Goal: Task Accomplishment & Management: Use online tool/utility

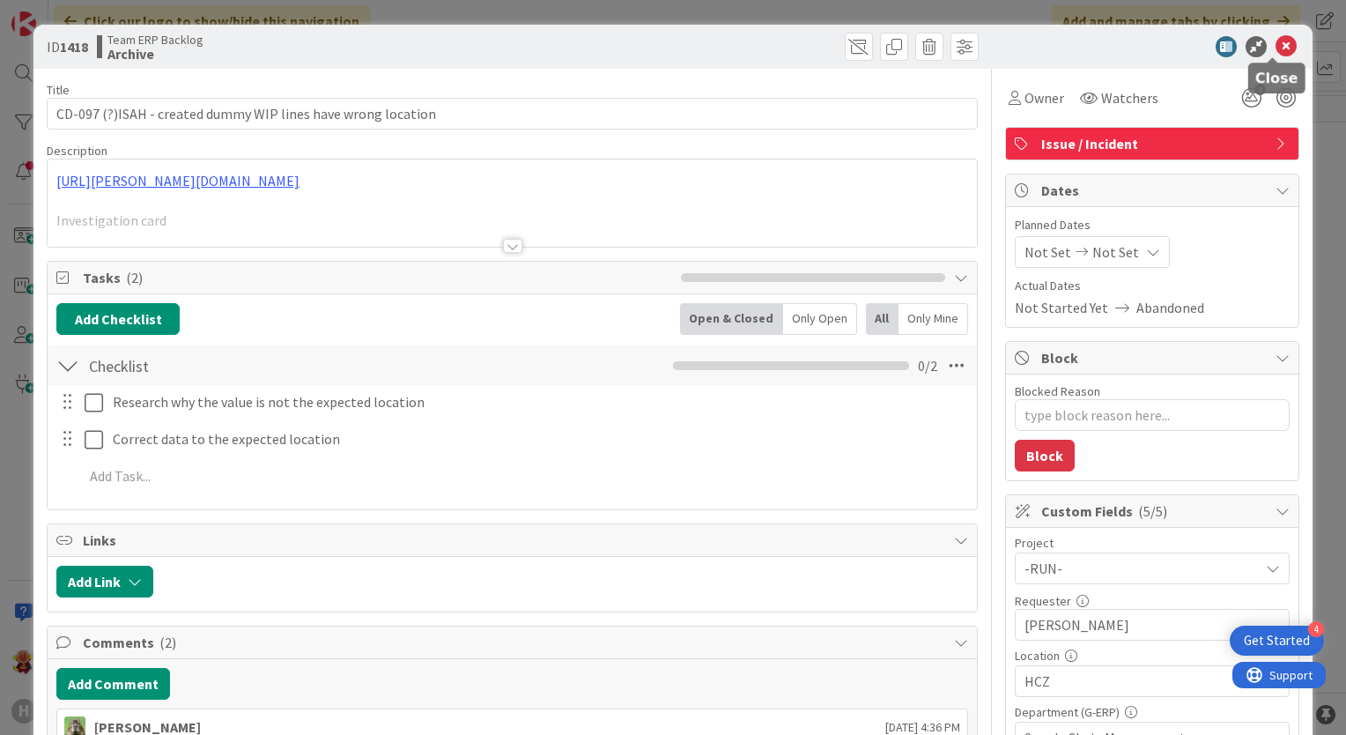
click at [1275, 44] on icon at bounding box center [1285, 46] width 21 height 21
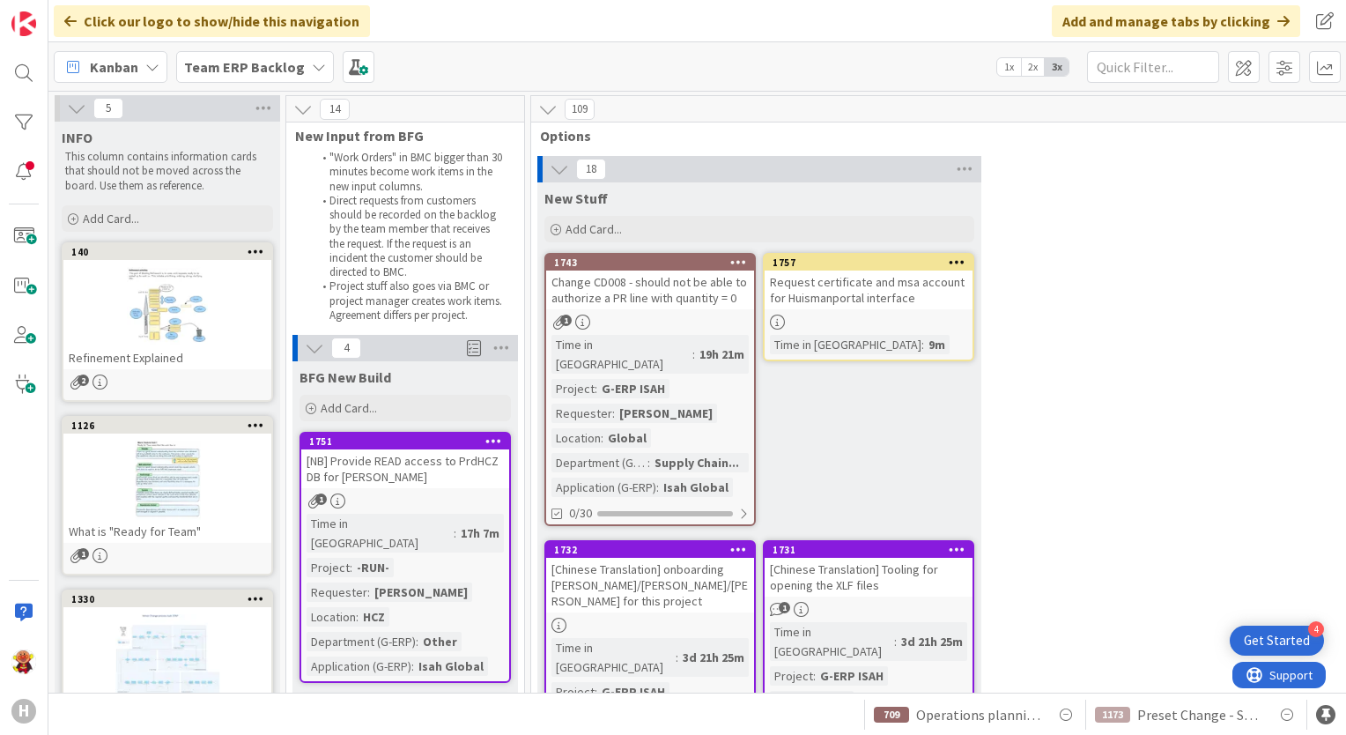
click at [467, 527] on div "Time in Column : 17h 7m Project : -RUN- Requester : Leo Sedlarik Location : HCZ…" at bounding box center [404, 594] width 197 height 162
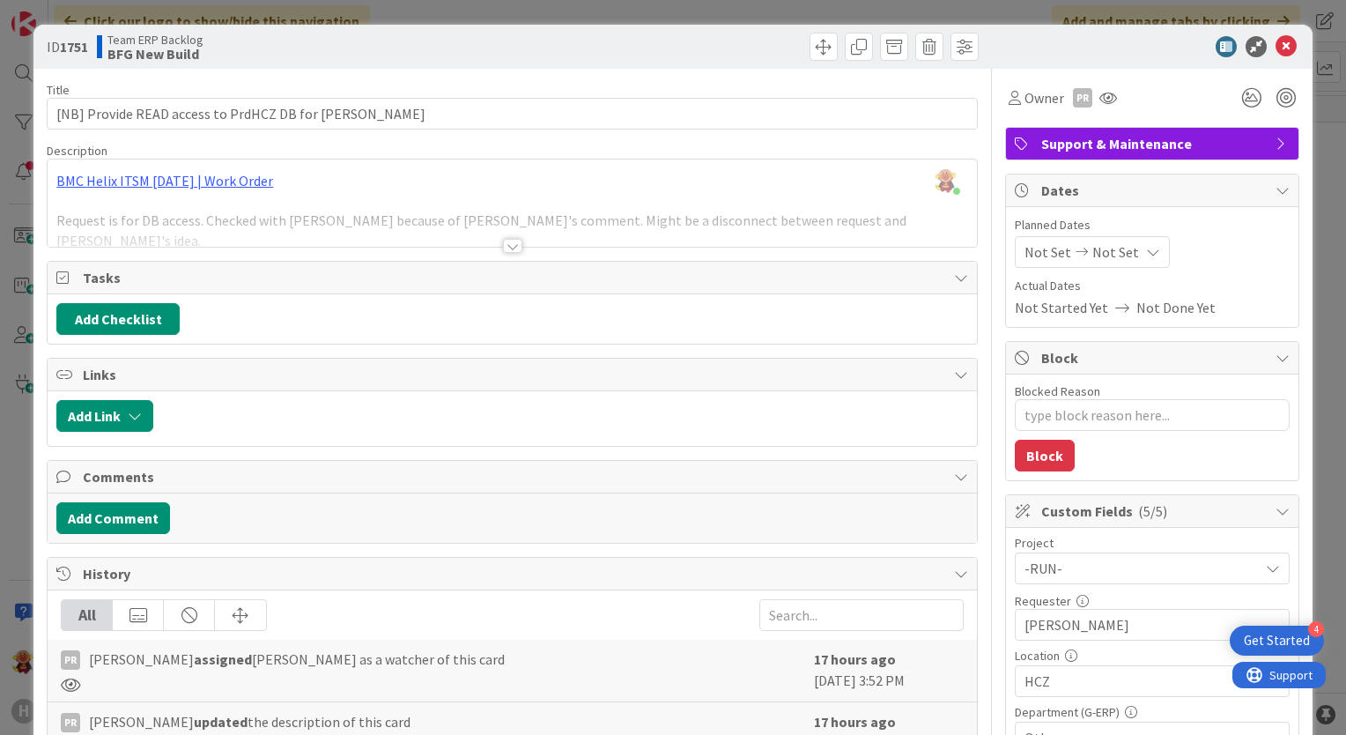
click at [507, 244] on div at bounding box center [512, 246] width 19 height 14
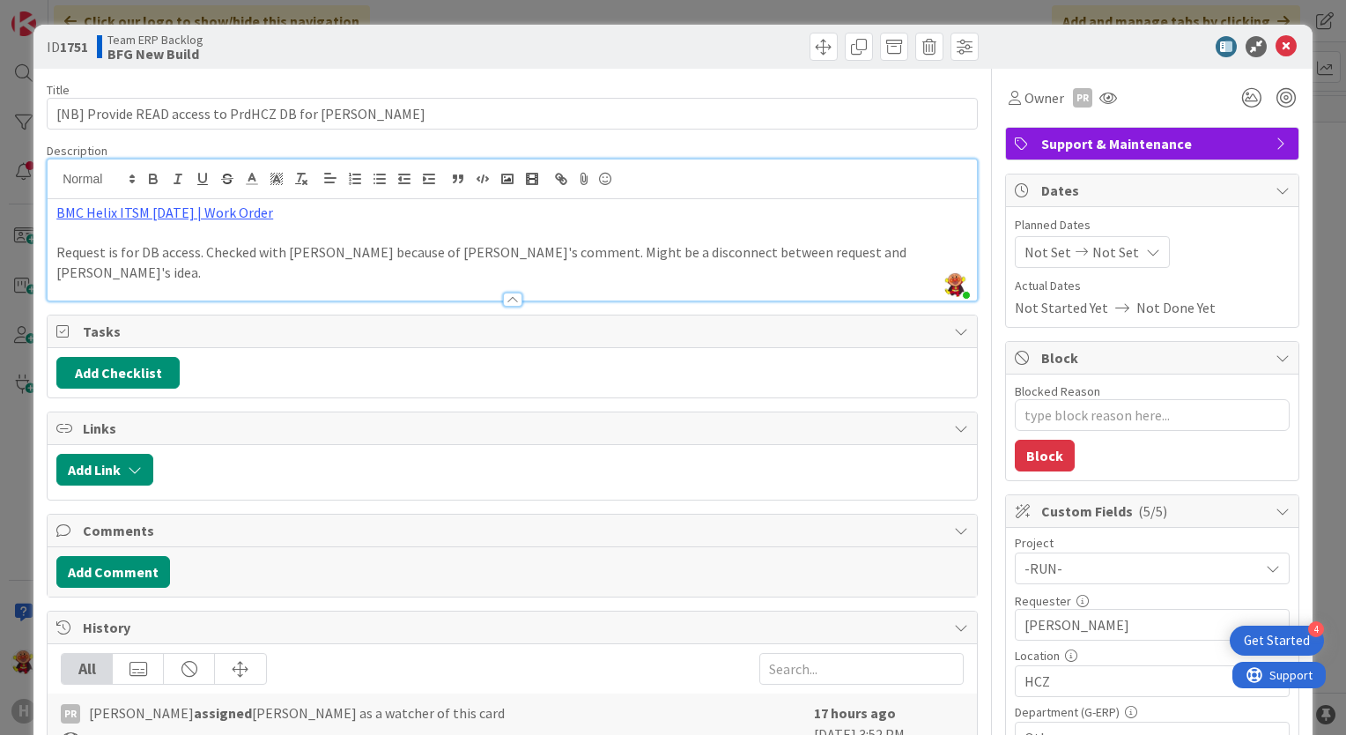
click at [199, 203] on p "BMC Helix ITSM [DATE] | Work Order" at bounding box center [512, 213] width 912 height 20
click at [176, 239] on link "https://huisman-smartit.onbmc.com/smartit/app/#/workorder/IDGGSPRFBRQVHASY0N3DS…" at bounding box center [158, 246] width 176 height 23
drag, startPoint x: 1280, startPoint y: 51, endPoint x: 1177, endPoint y: 176, distance: 162.0
click at [1280, 51] on icon at bounding box center [1285, 46] width 21 height 21
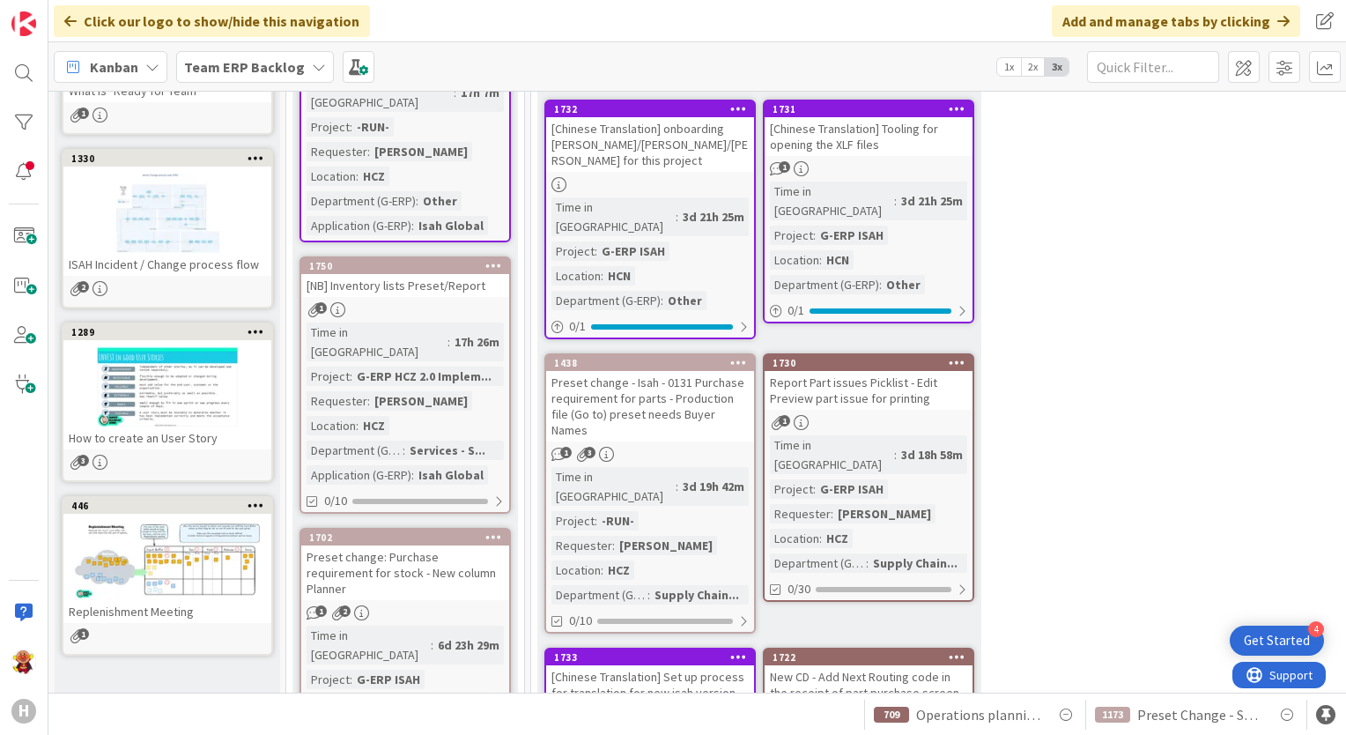
scroll to position [528, 0]
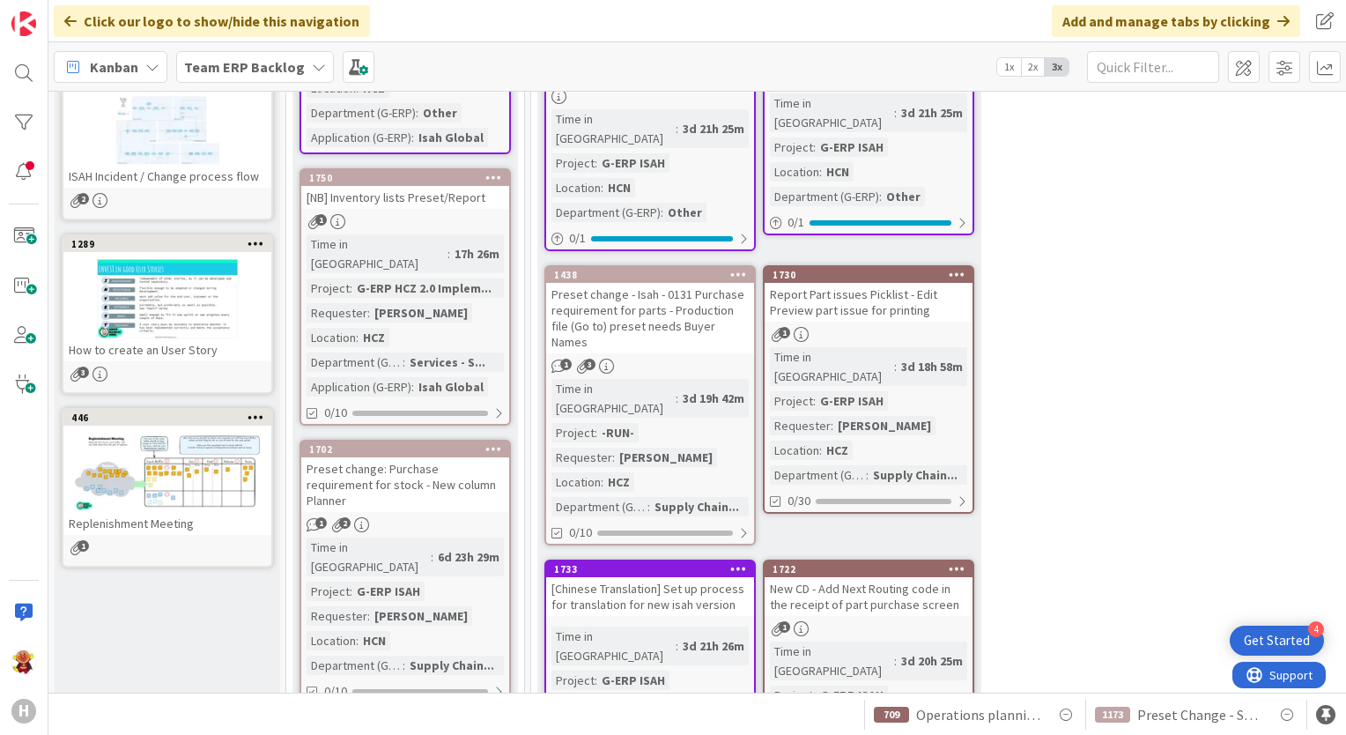
click at [454, 457] on div "Preset change: Purchase requirement for stock - New column Planner" at bounding box center [405, 484] width 208 height 55
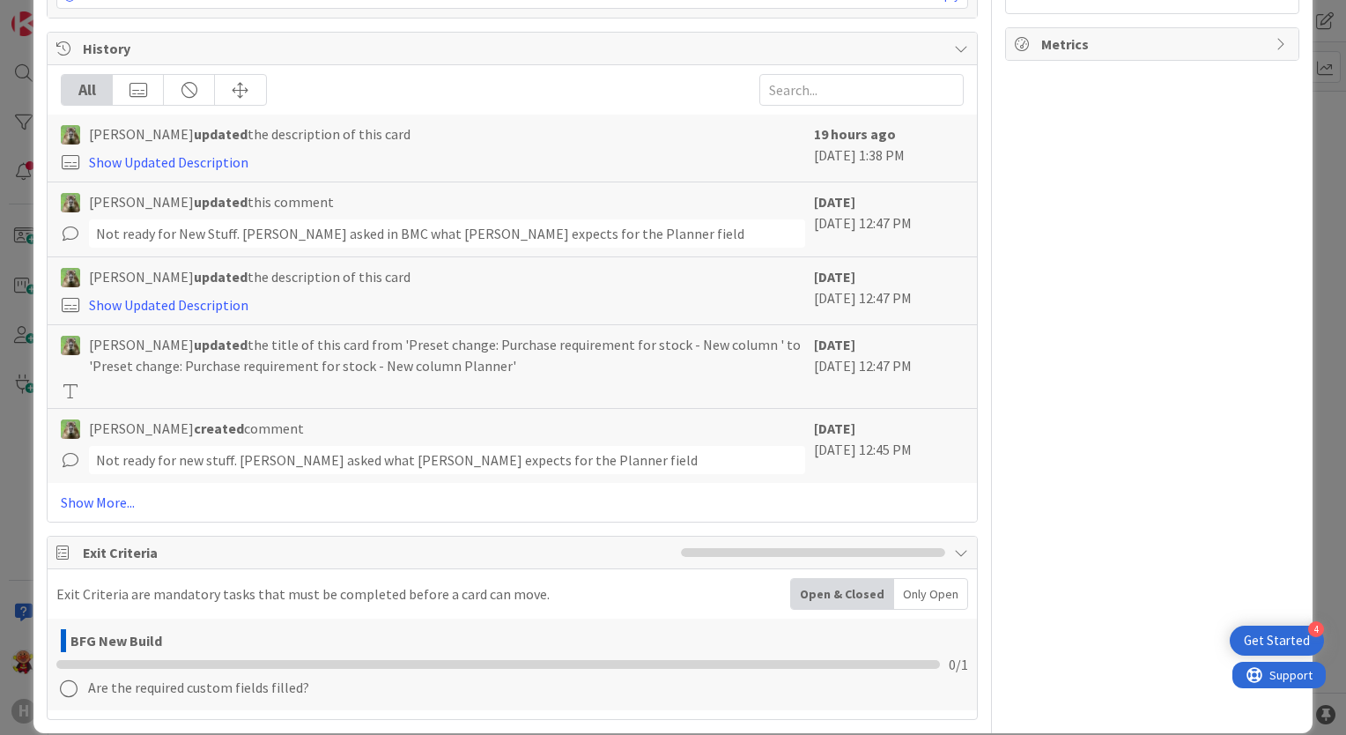
scroll to position [1408, 0]
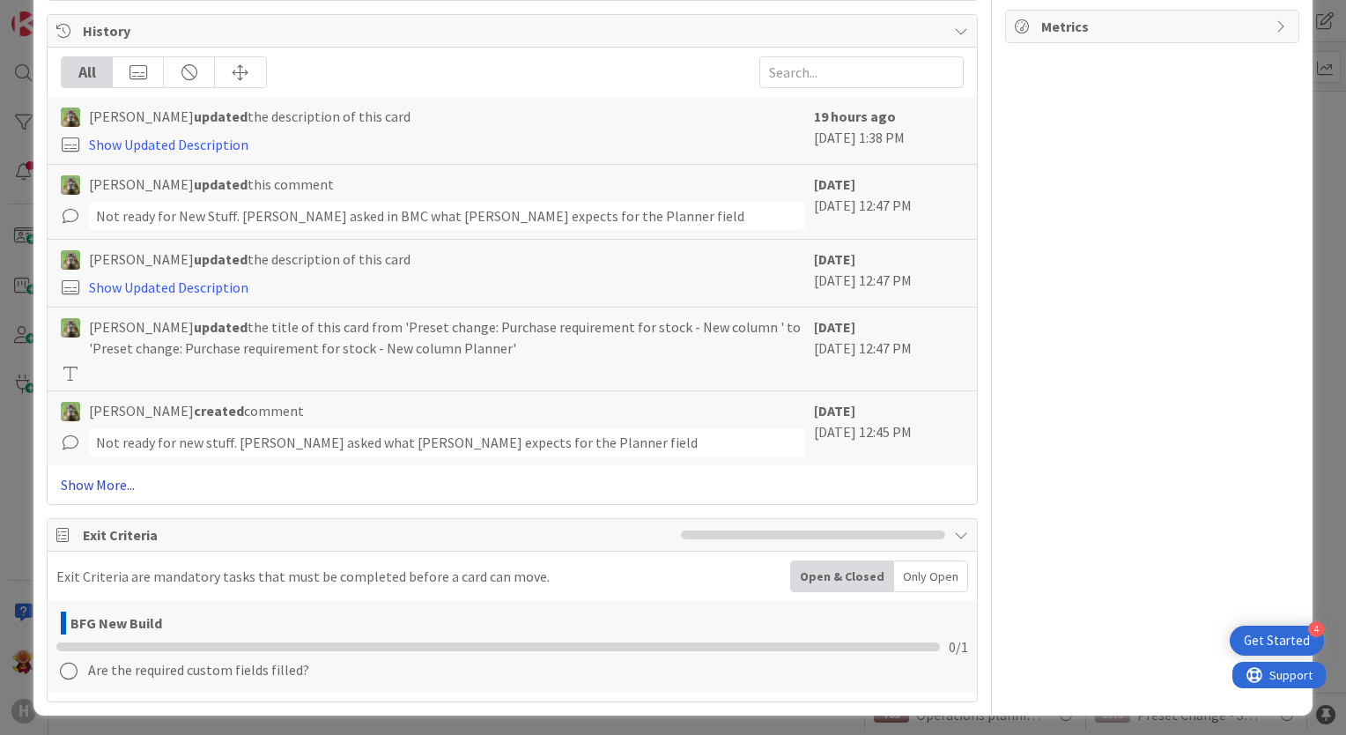
click at [121, 481] on link "Show More..." at bounding box center [512, 484] width 903 height 21
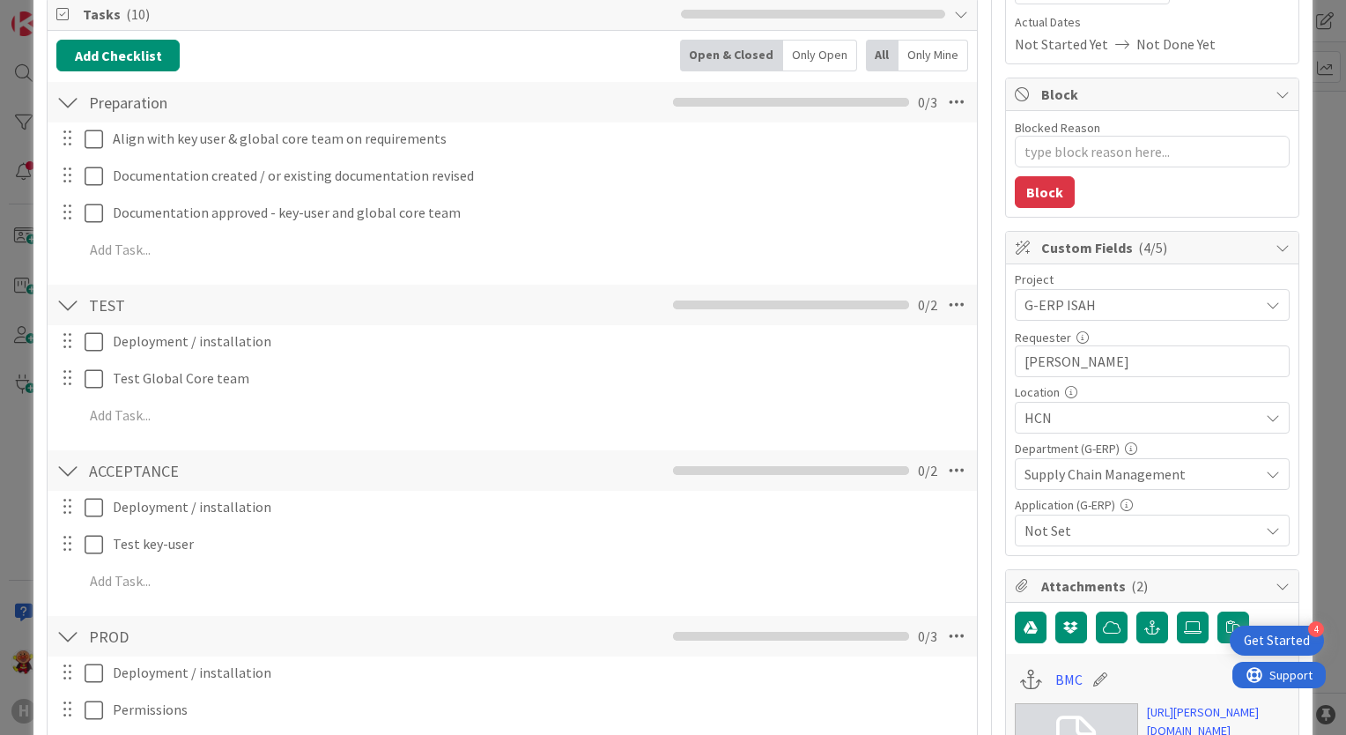
scroll to position [0, 0]
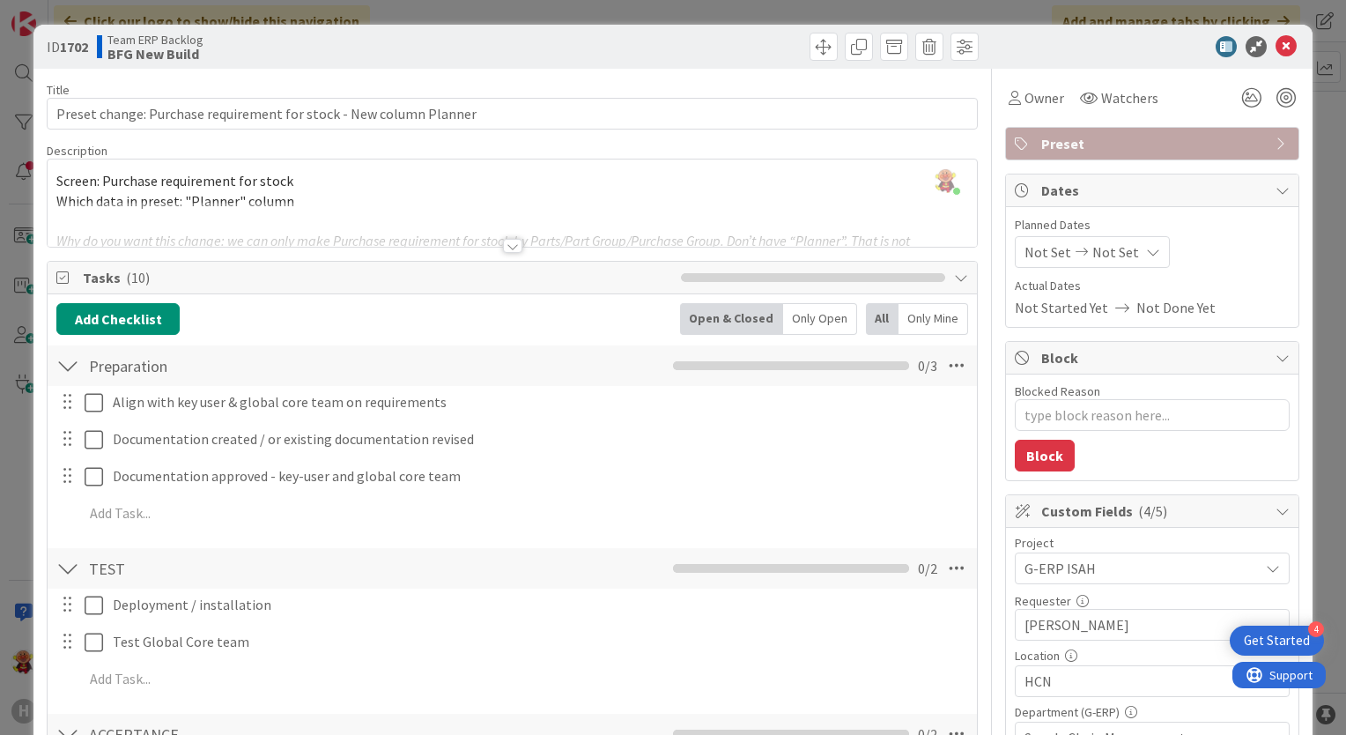
click at [503, 245] on div at bounding box center [512, 246] width 19 height 14
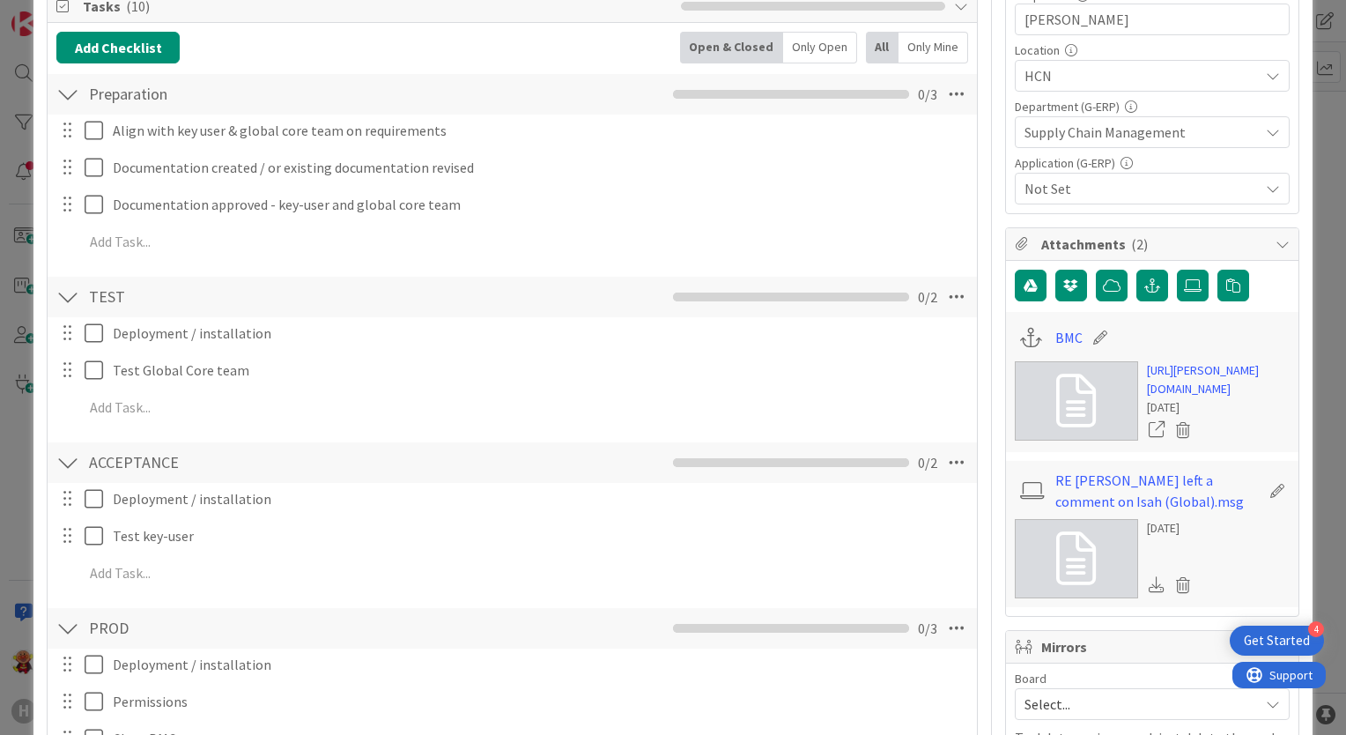
scroll to position [617, 0]
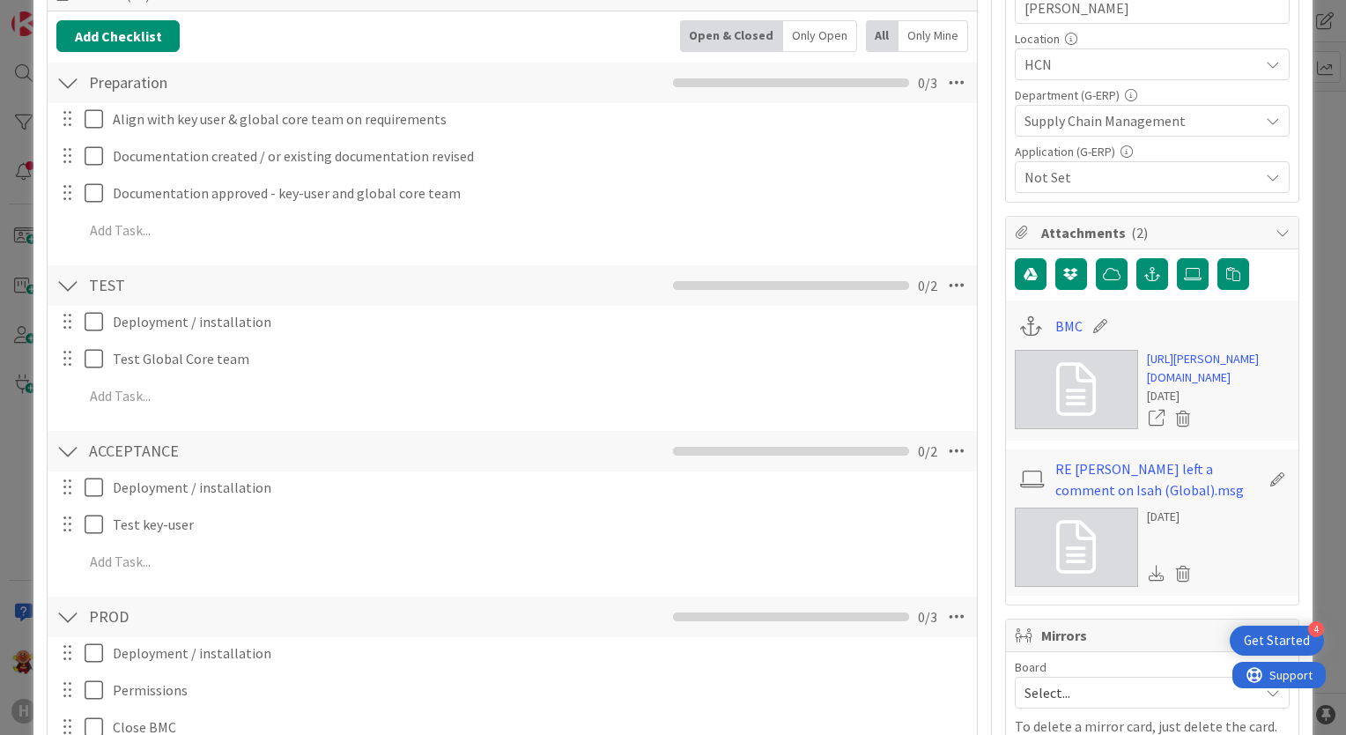
type textarea "x"
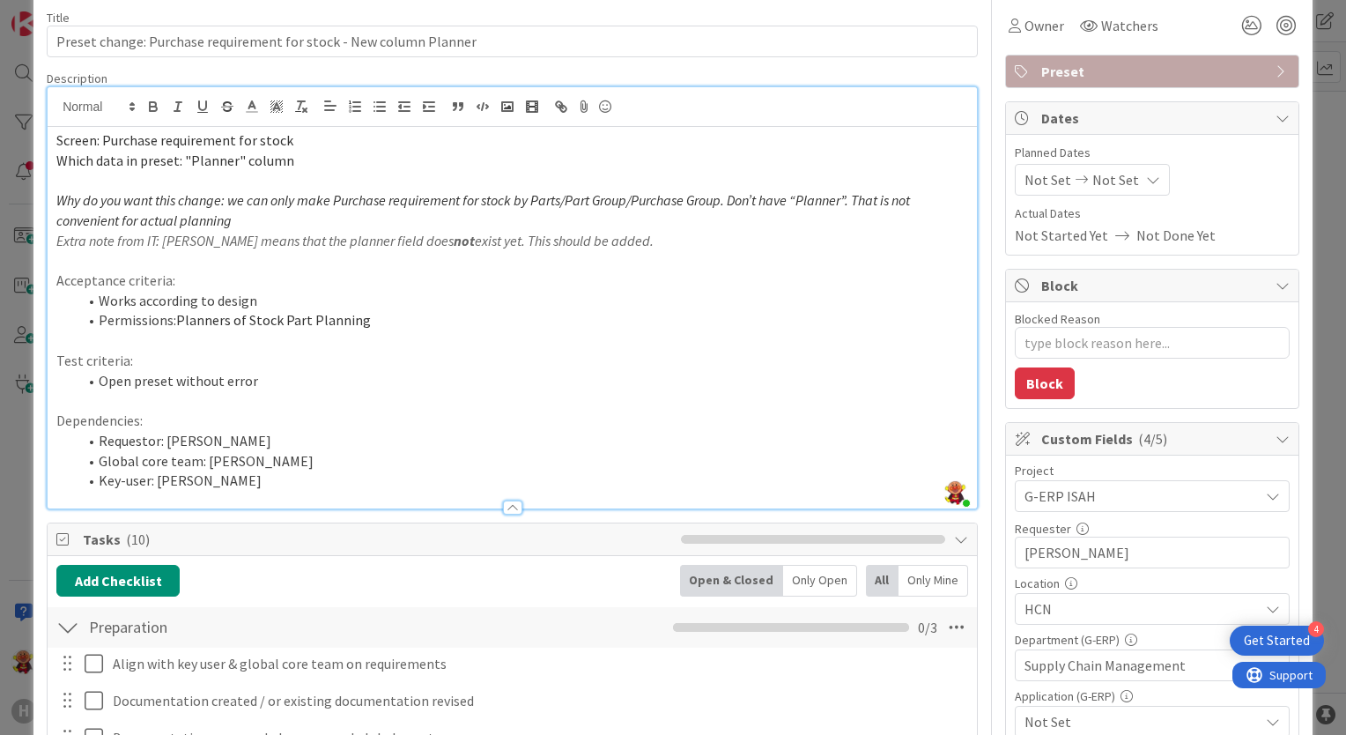
scroll to position [0, 0]
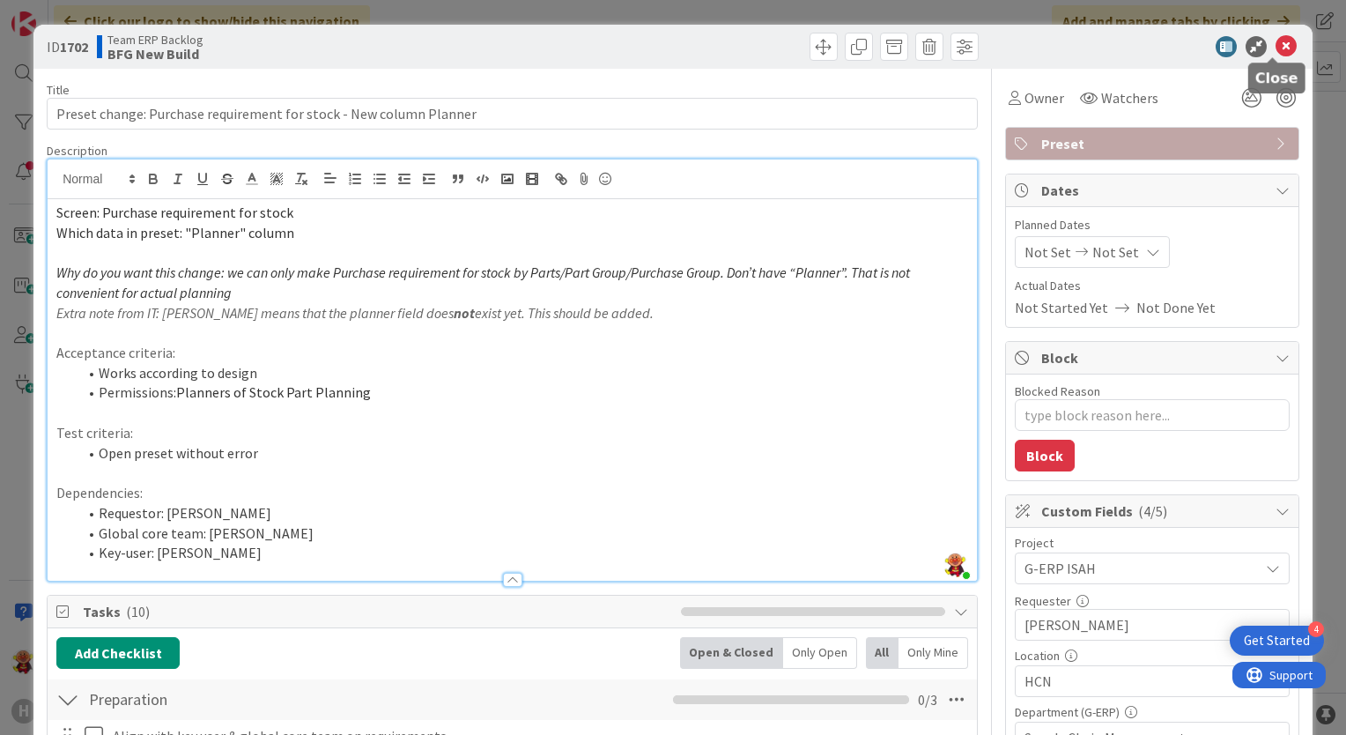
click at [1281, 48] on icon at bounding box center [1285, 46] width 21 height 21
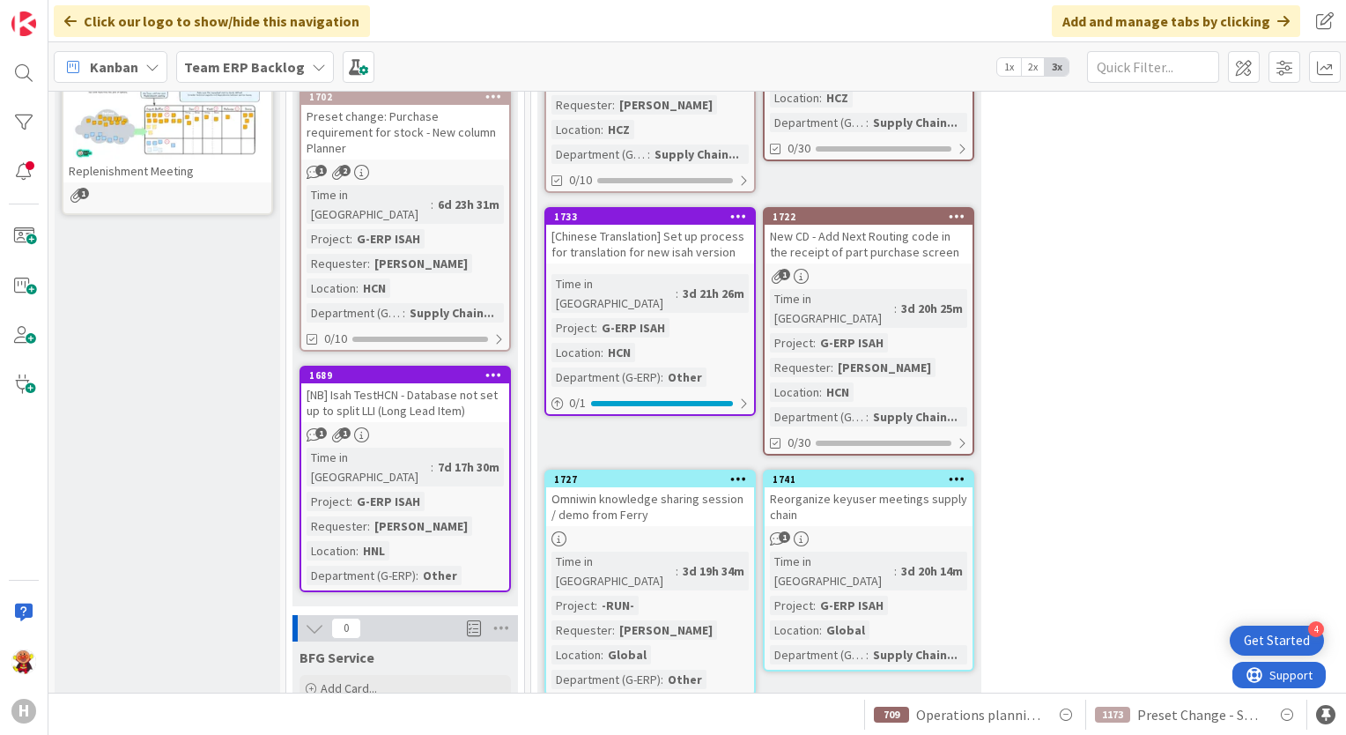
scroll to position [440, 0]
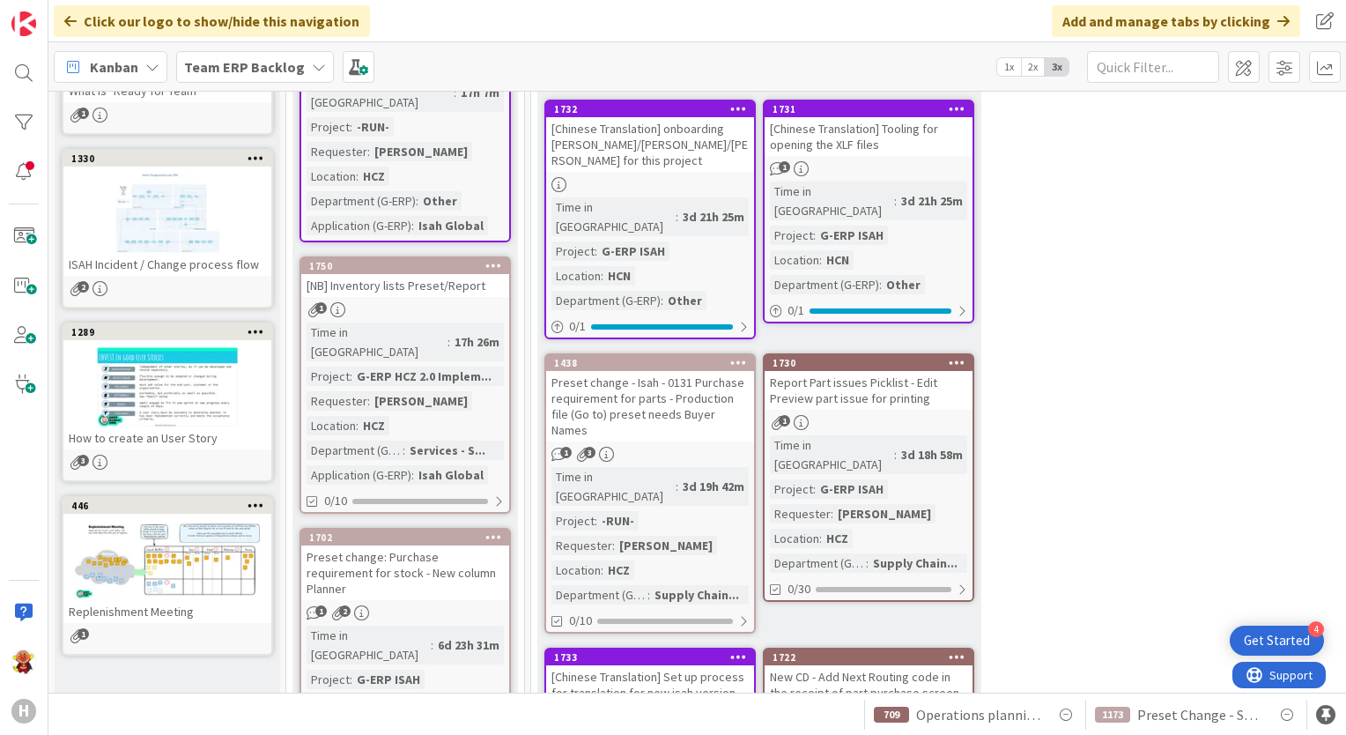
click at [268, 63] on b "Team ERP Backlog" at bounding box center [244, 67] width 121 height 18
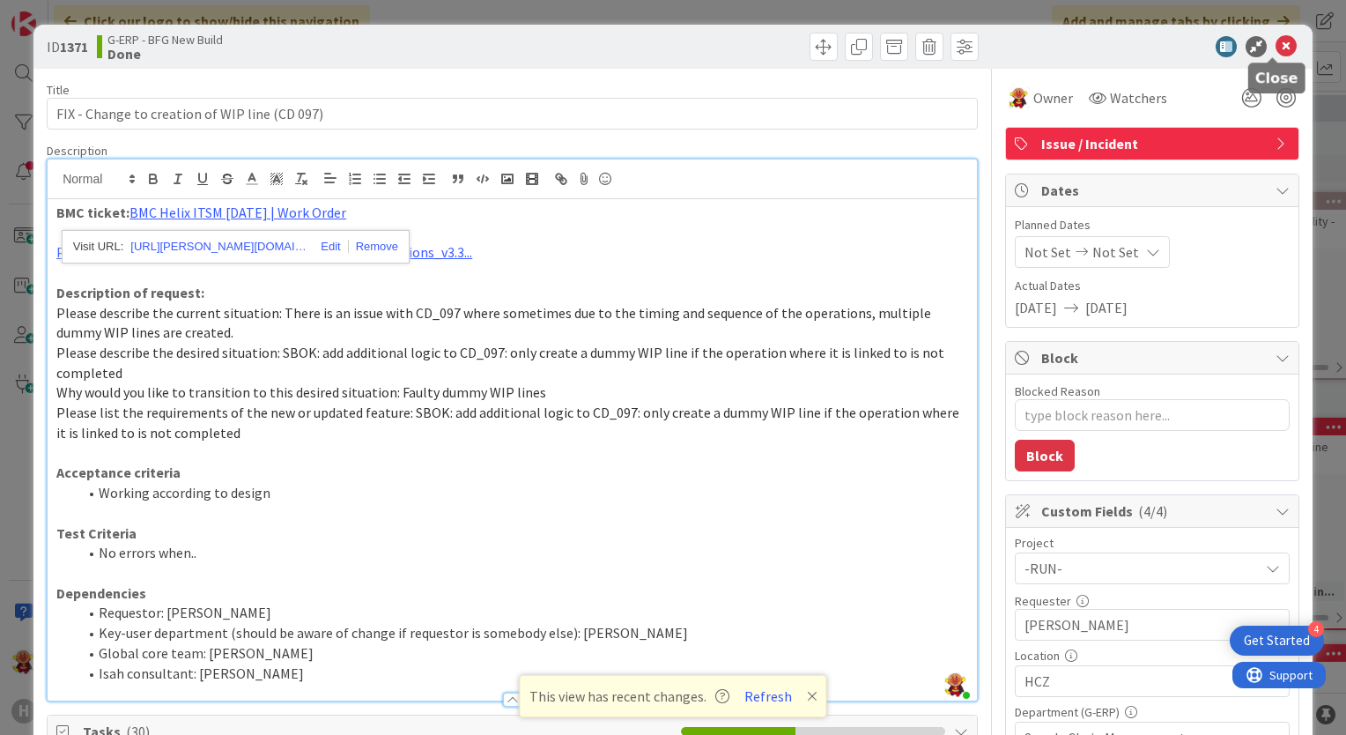
drag, startPoint x: 1266, startPoint y: 48, endPoint x: 1264, endPoint y: 76, distance: 28.2
click at [1275, 48] on icon at bounding box center [1285, 46] width 21 height 21
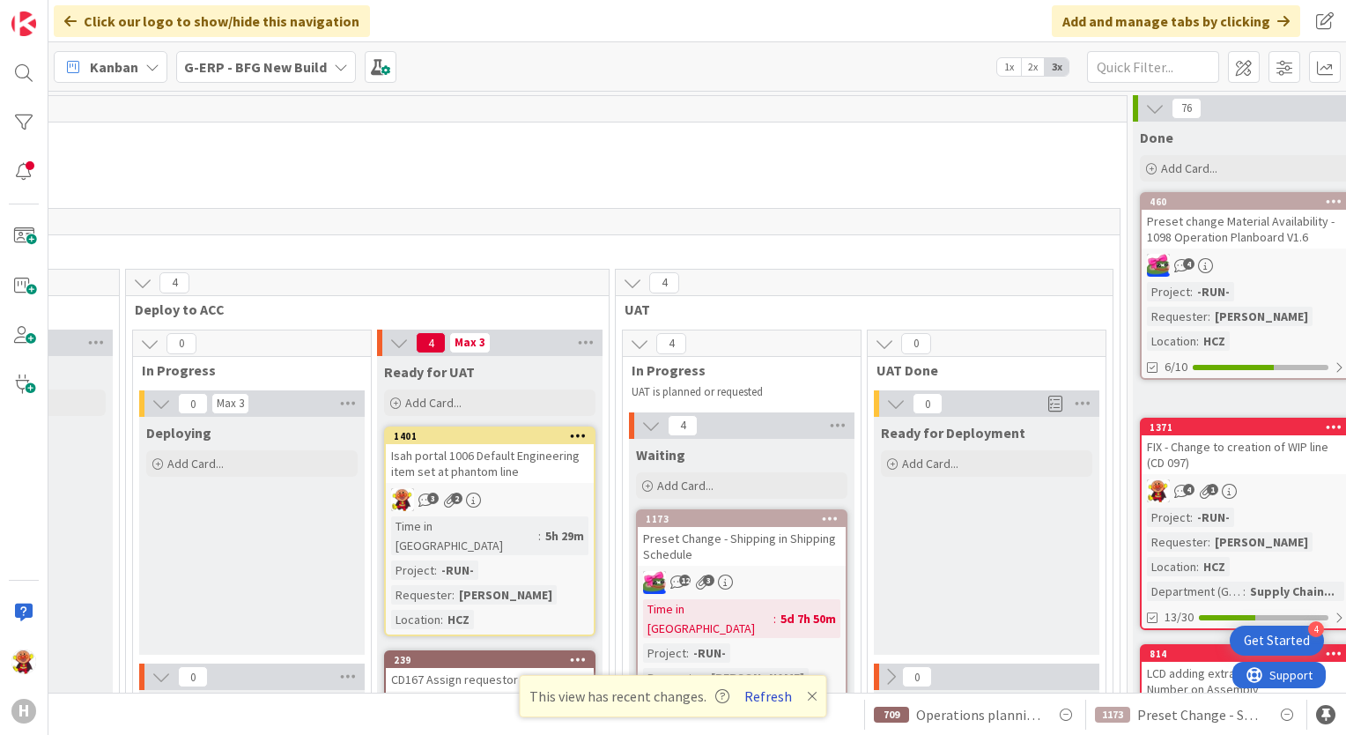
click at [768, 689] on button "Refresh" at bounding box center [768, 695] width 60 height 23
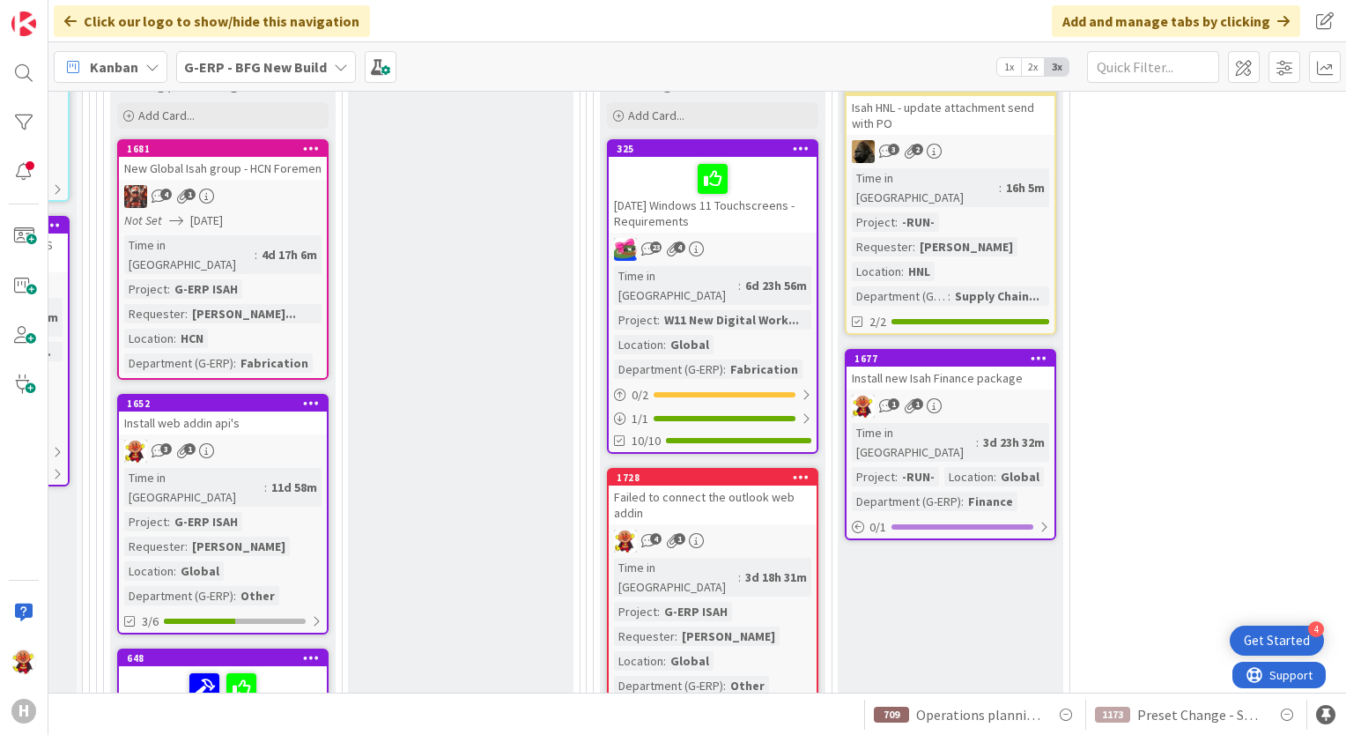
scroll to position [1761, 434]
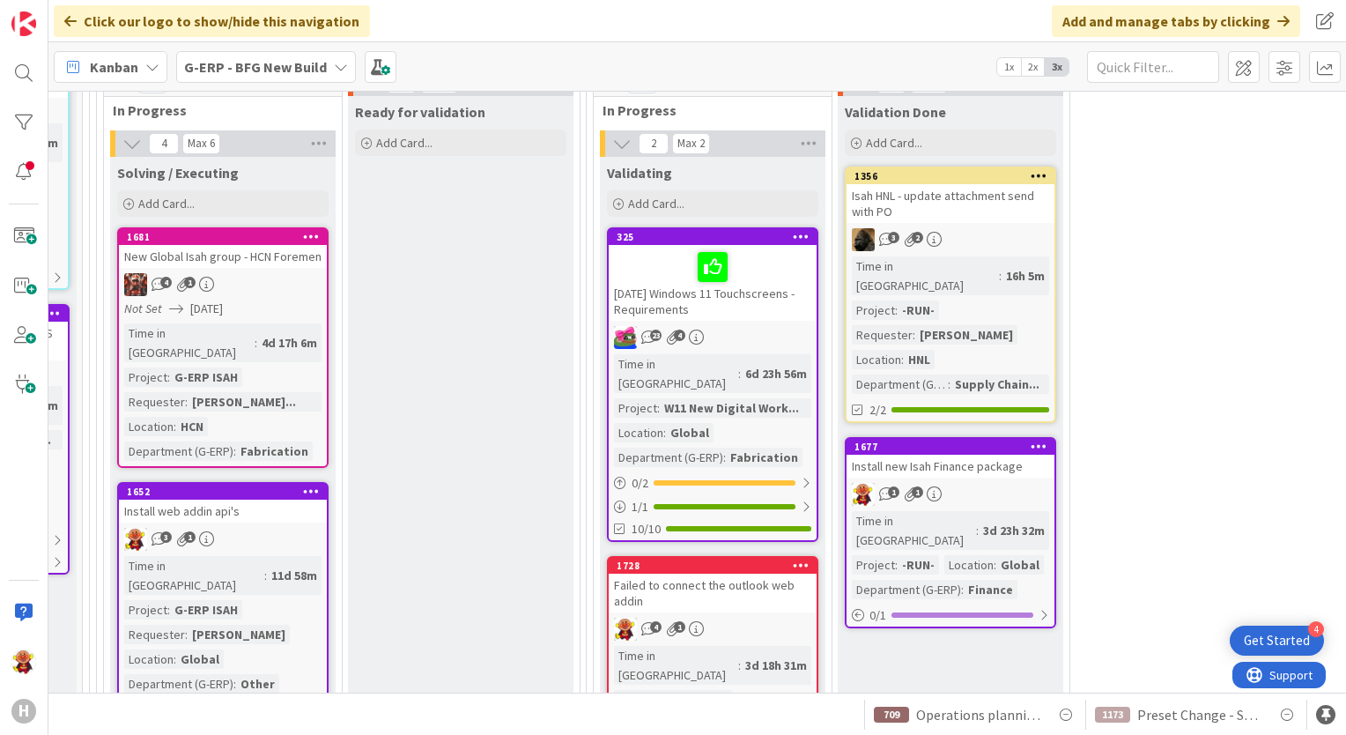
click at [763, 573] on div "Failed to connect the outlook web addin" at bounding box center [713, 592] width 208 height 39
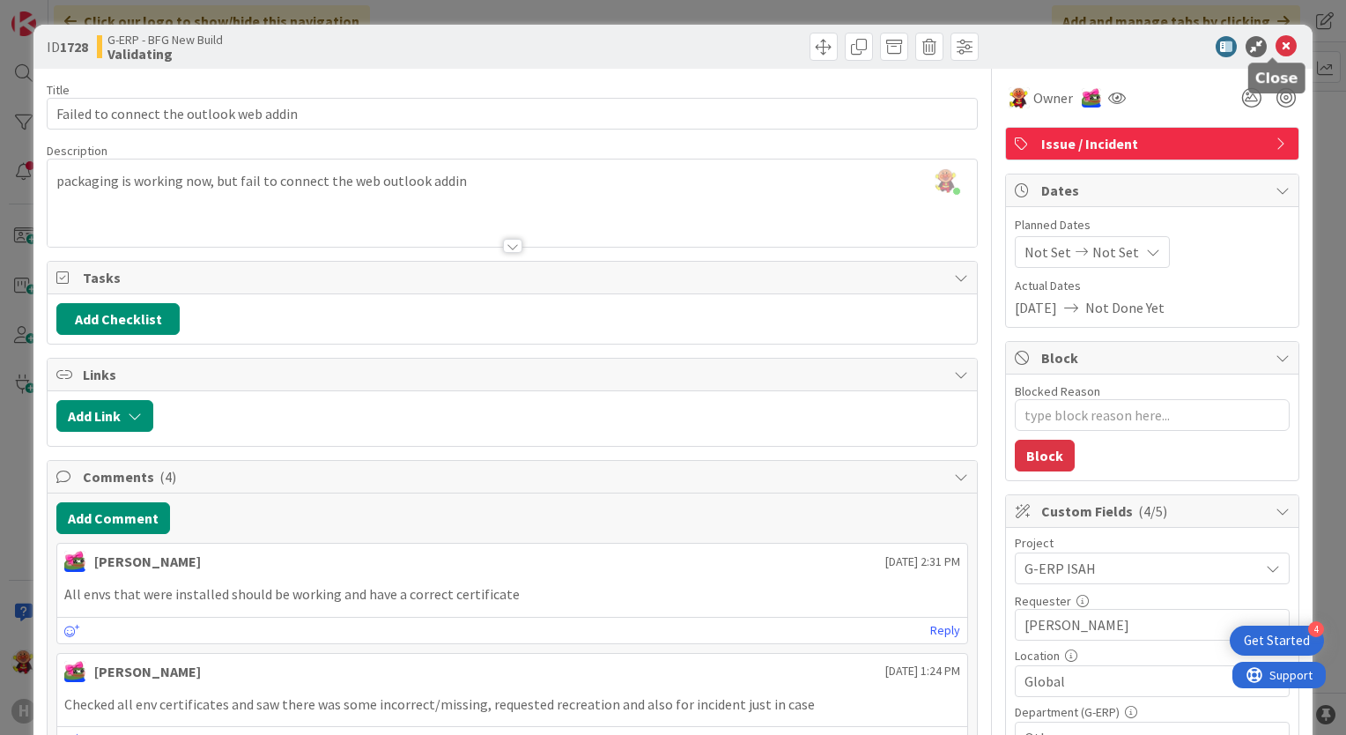
drag, startPoint x: 1270, startPoint y: 48, endPoint x: 1053, endPoint y: 348, distance: 369.6
click at [1275, 48] on icon at bounding box center [1285, 46] width 21 height 21
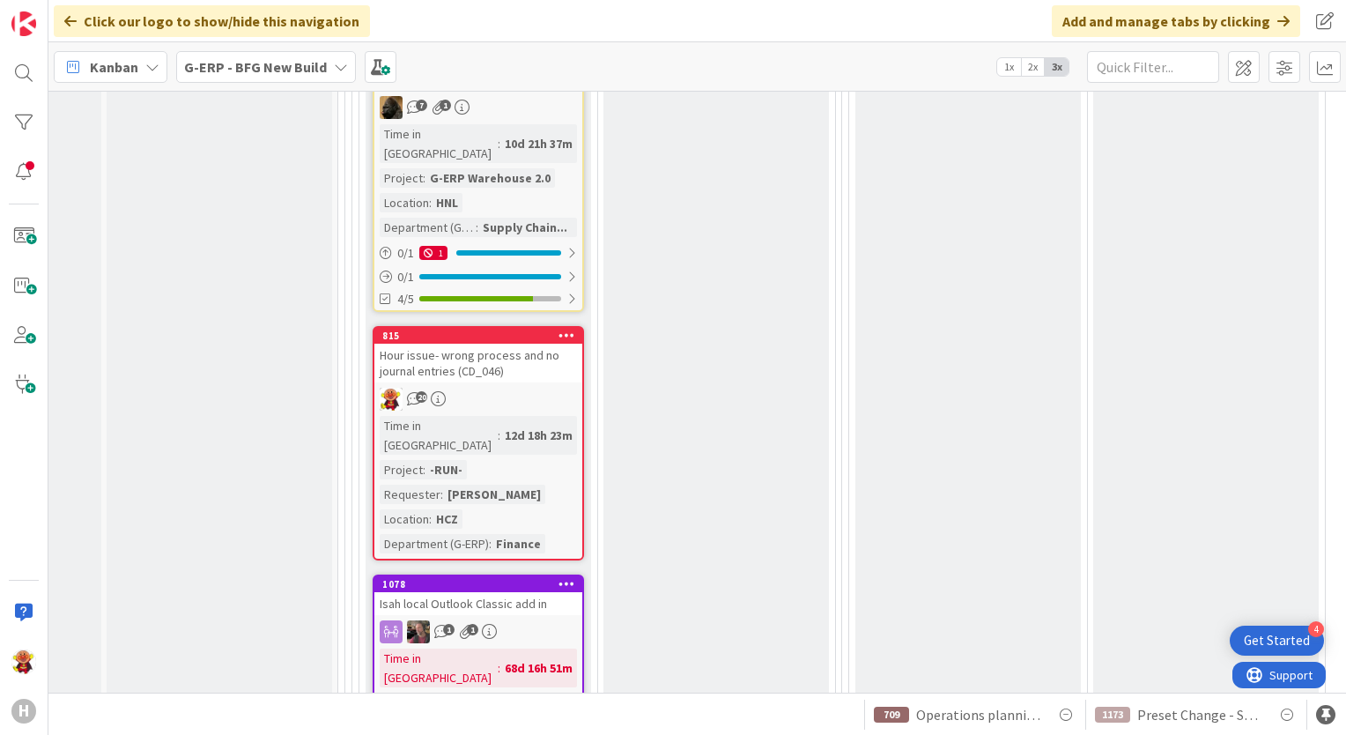
scroll to position [3619, 179]
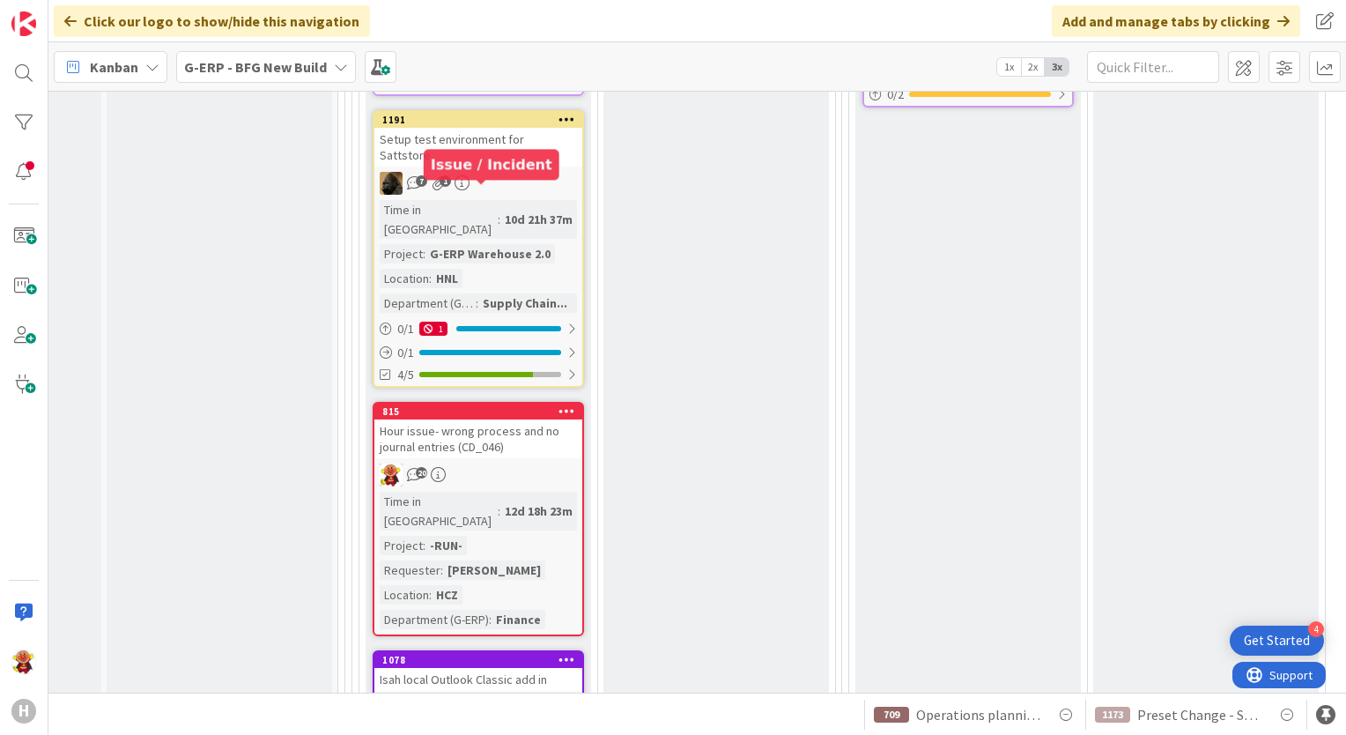
click at [486, 419] on div "Hour issue- wrong process and no journal entries (CD_046)" at bounding box center [478, 438] width 208 height 39
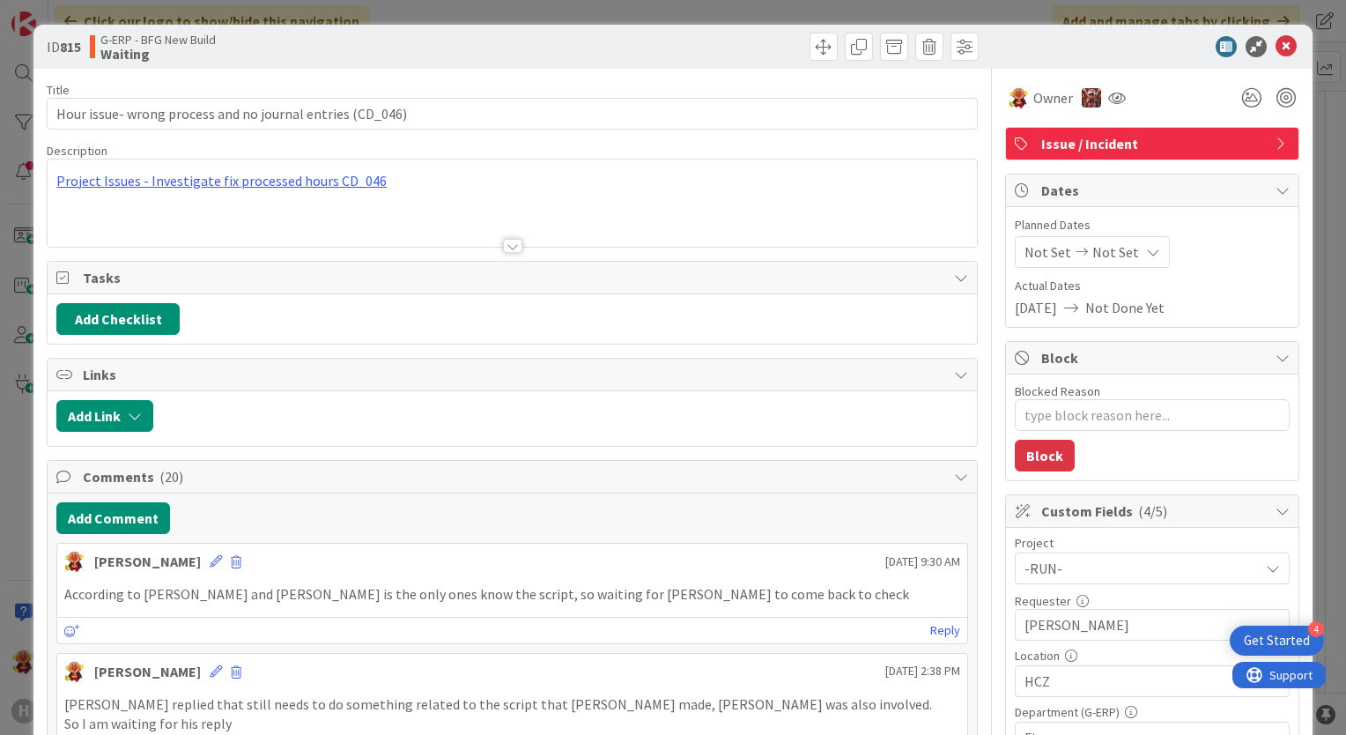
type textarea "x"
click at [107, 513] on button "Add Comment" at bounding box center [113, 518] width 114 height 32
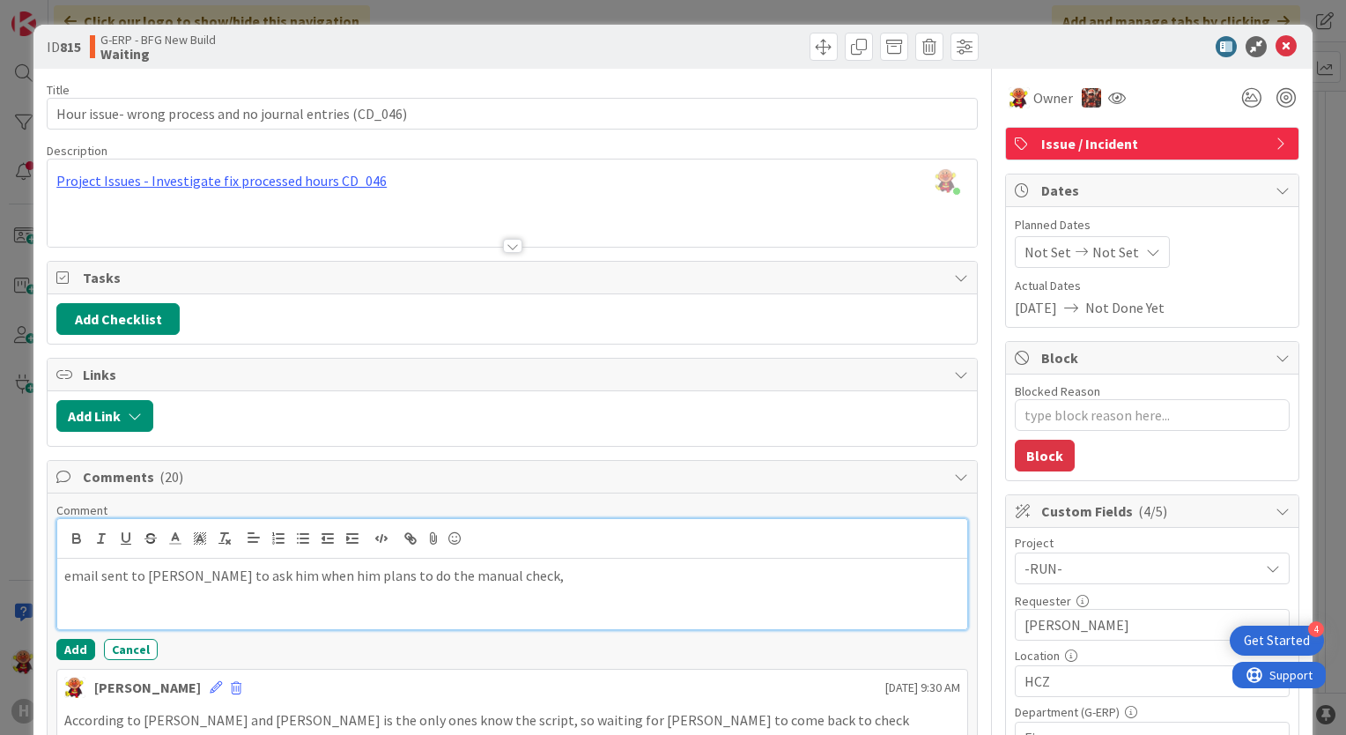
click at [479, 587] on div "email sent to [PERSON_NAME] to ask him when him plans to do the manual check," at bounding box center [512, 593] width 910 height 70
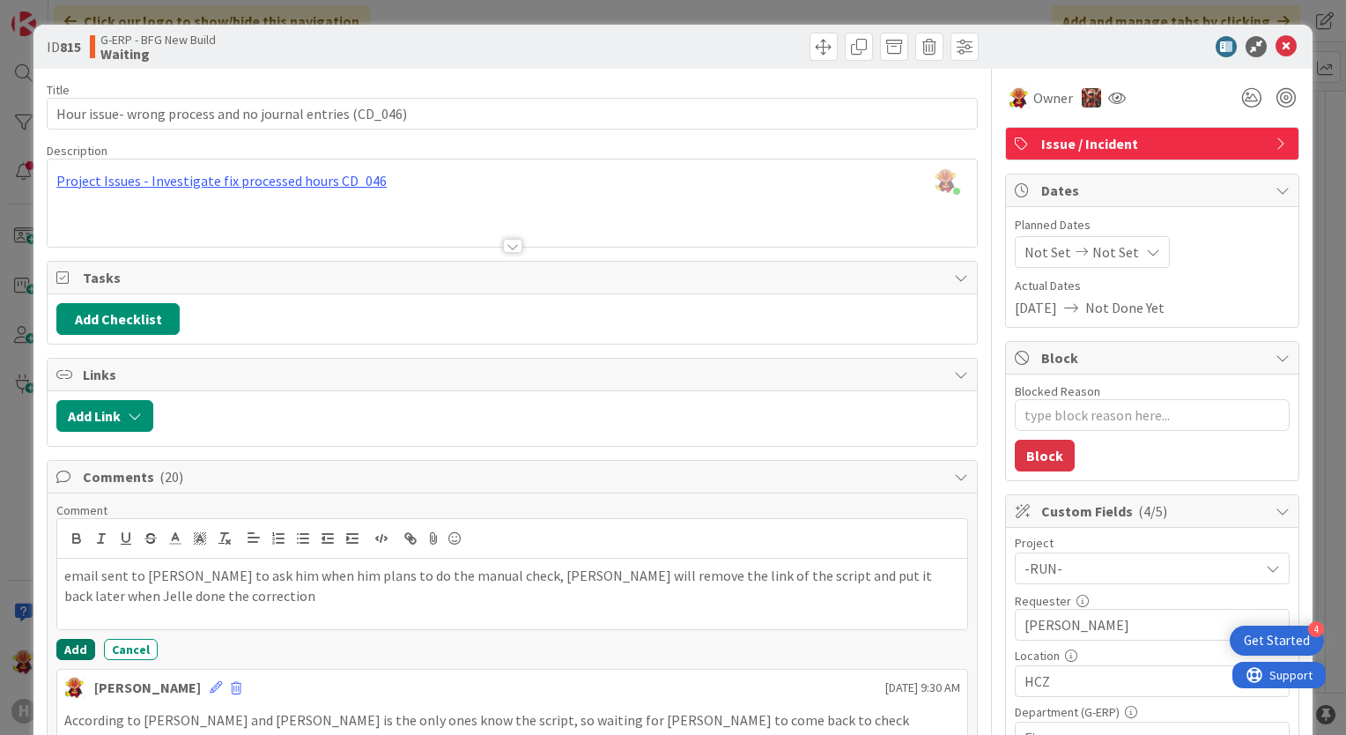
click at [81, 648] on button "Add" at bounding box center [75, 649] width 39 height 21
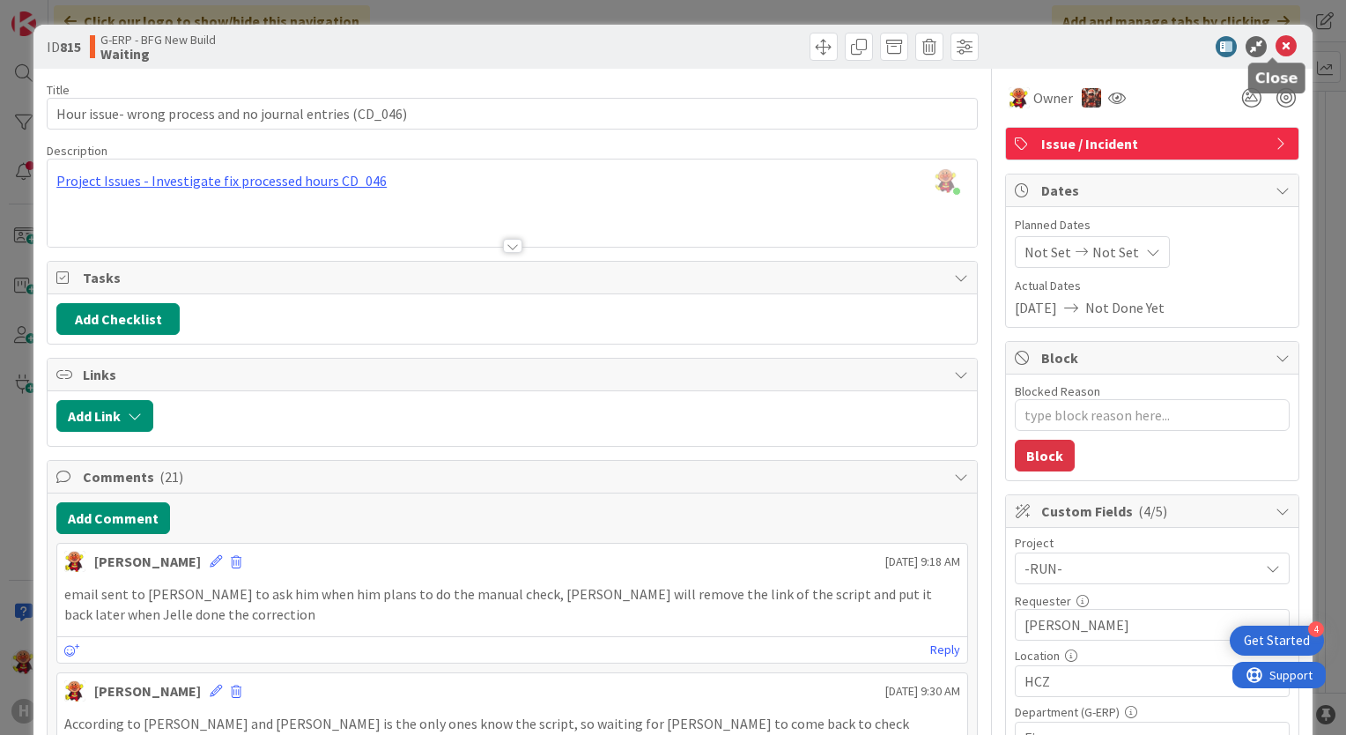
click at [1277, 48] on icon at bounding box center [1285, 46] width 21 height 21
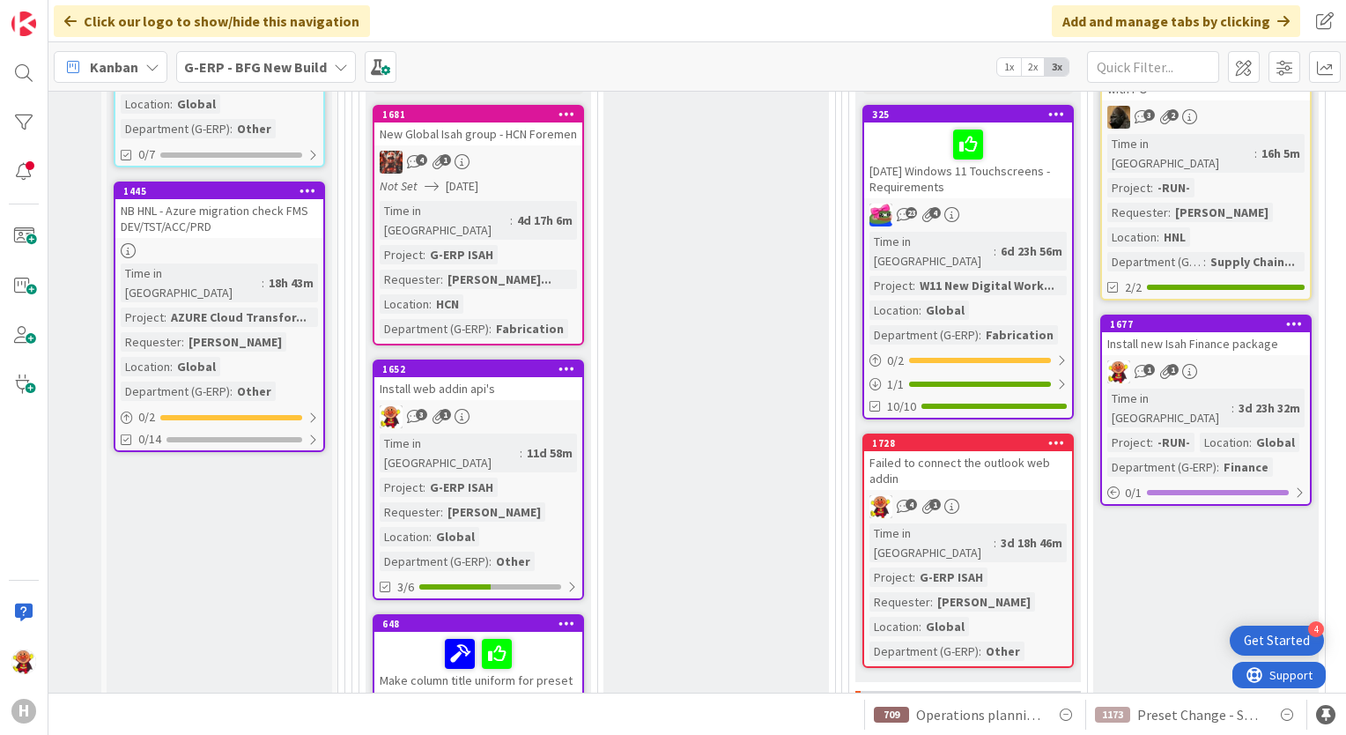
scroll to position [1958, 179]
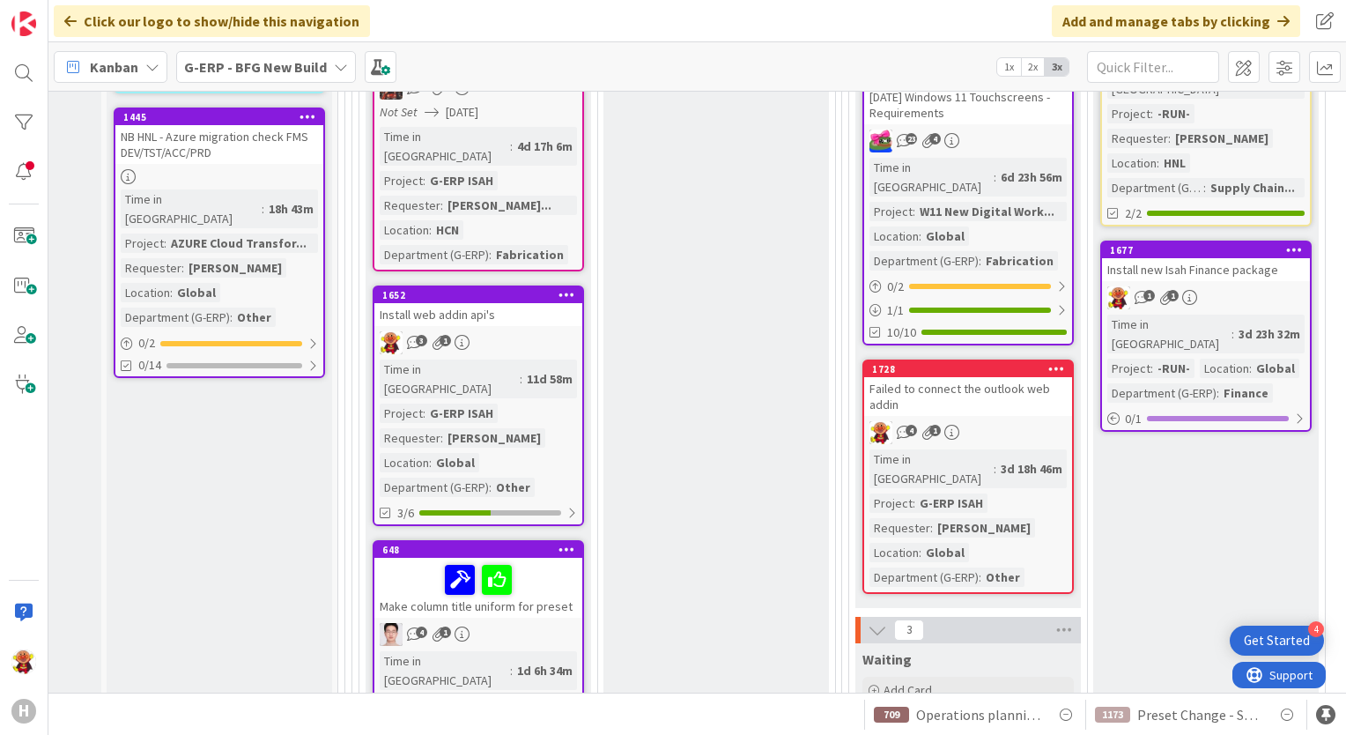
click at [523, 331] on div "3 1" at bounding box center [478, 342] width 208 height 23
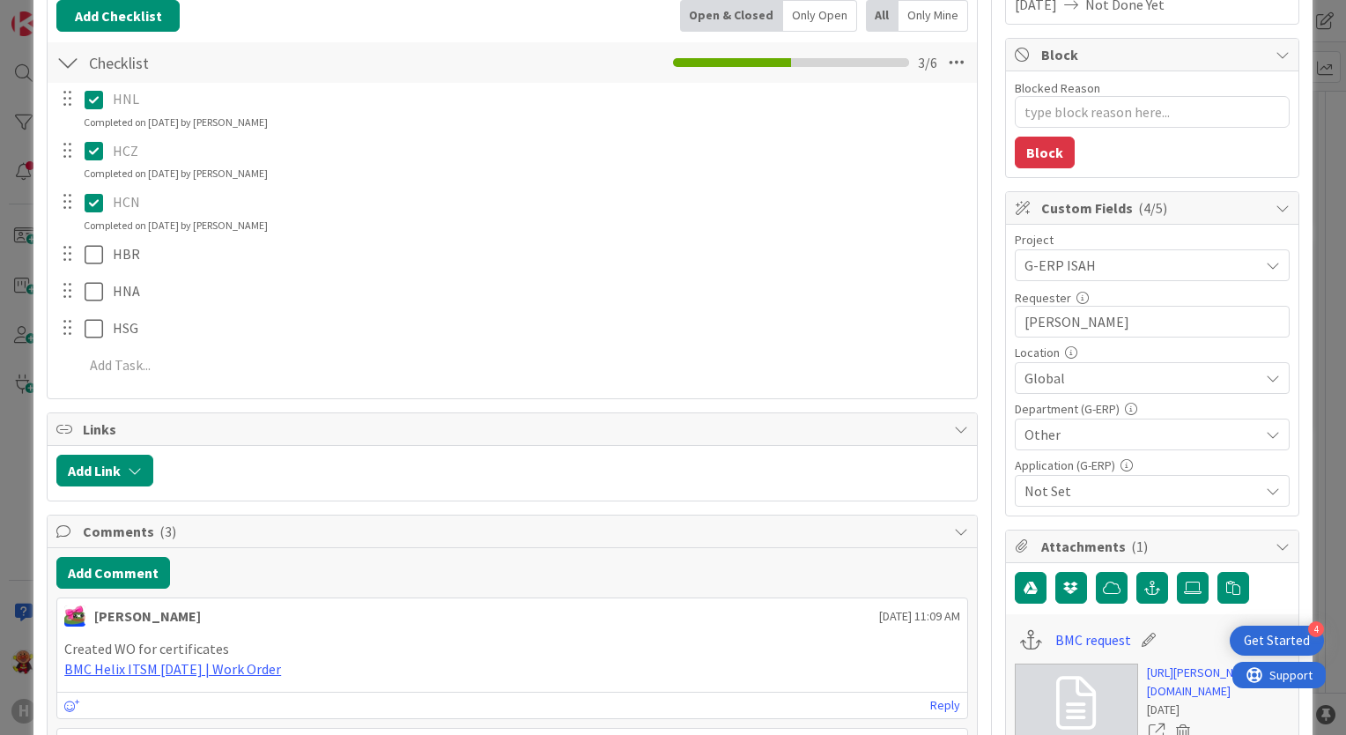
scroll to position [440, 0]
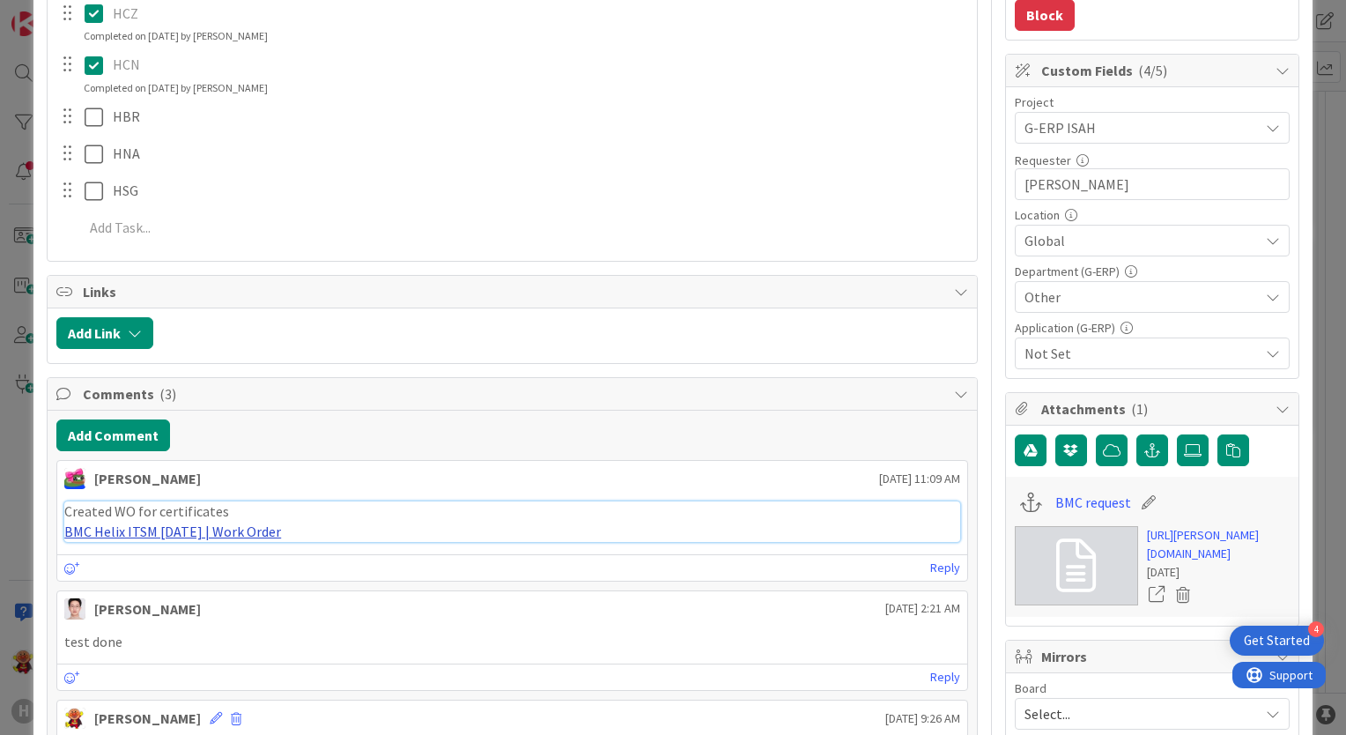
click at [187, 523] on link "BMC Helix ITSM [DATE] | Work Order" at bounding box center [172, 531] width 217 height 18
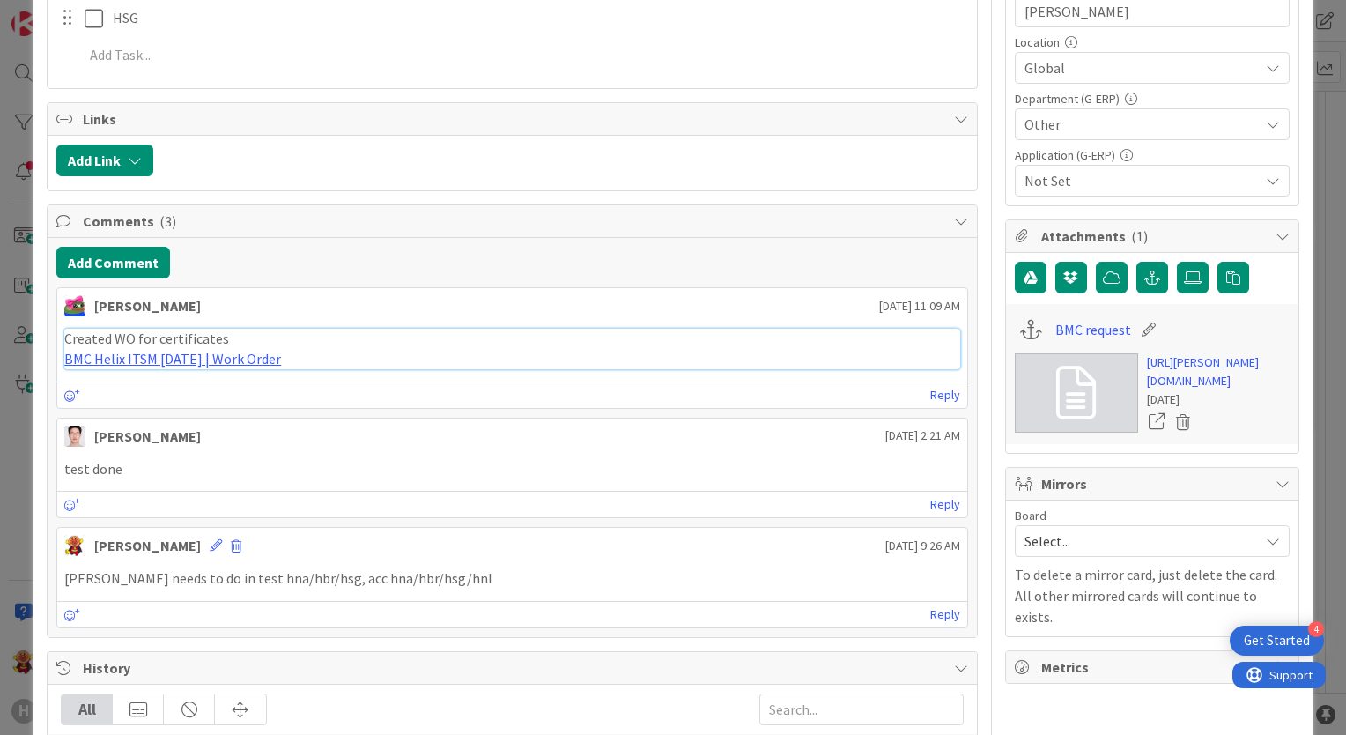
scroll to position [617, 0]
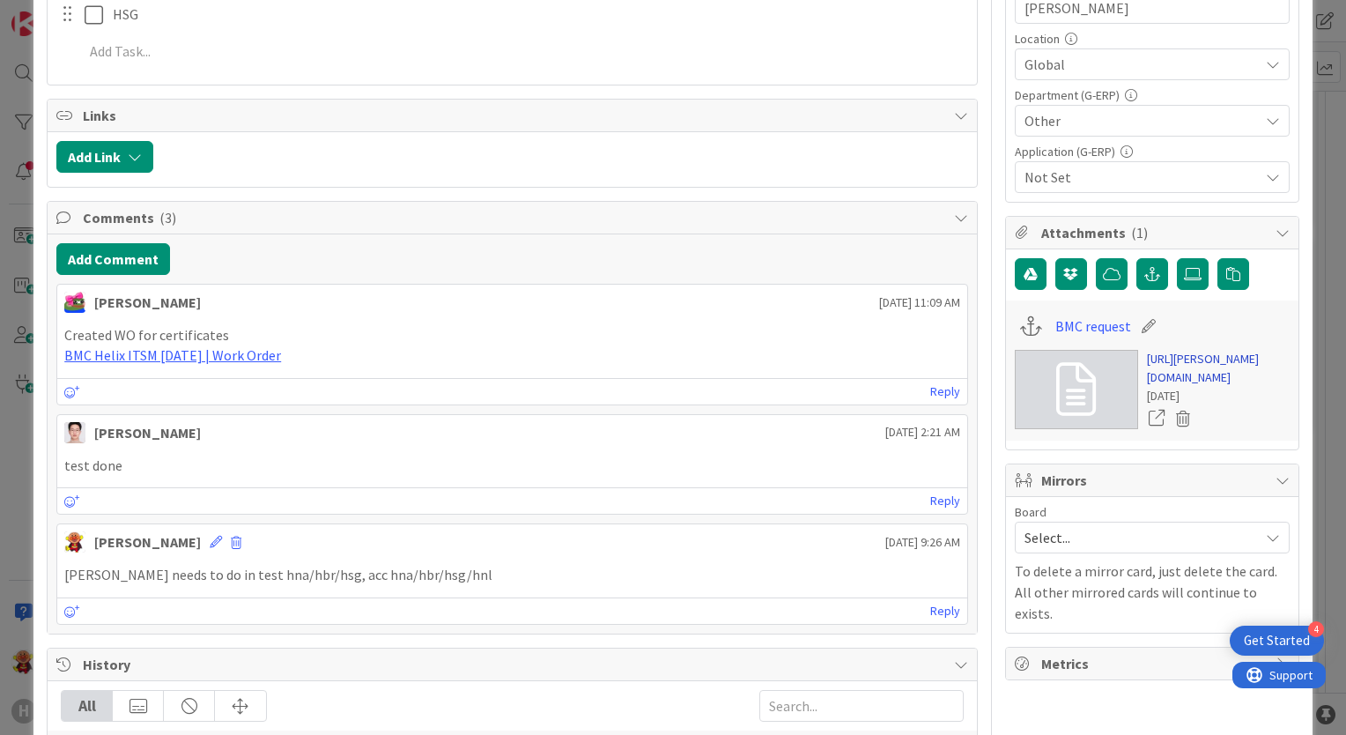
click at [1149, 387] on link "[URL][PERSON_NAME][DOMAIN_NAME]" at bounding box center [1218, 368] width 143 height 37
type textarea "x"
